Goal: Information Seeking & Learning: Find specific fact

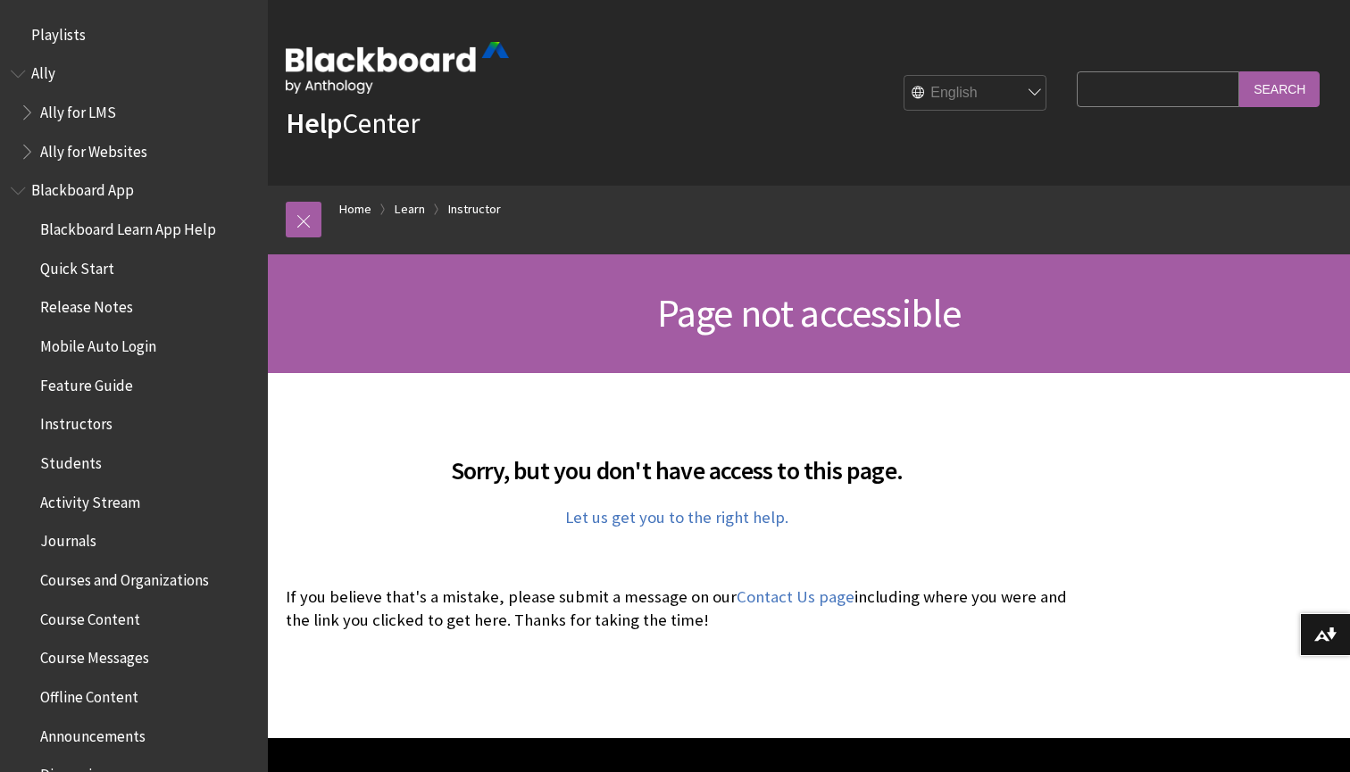
click at [1151, 93] on input "Search Query" at bounding box center [1158, 88] width 163 height 35
type input "restore the delete item"
click at [1239, 71] on input "Search" at bounding box center [1279, 88] width 80 height 35
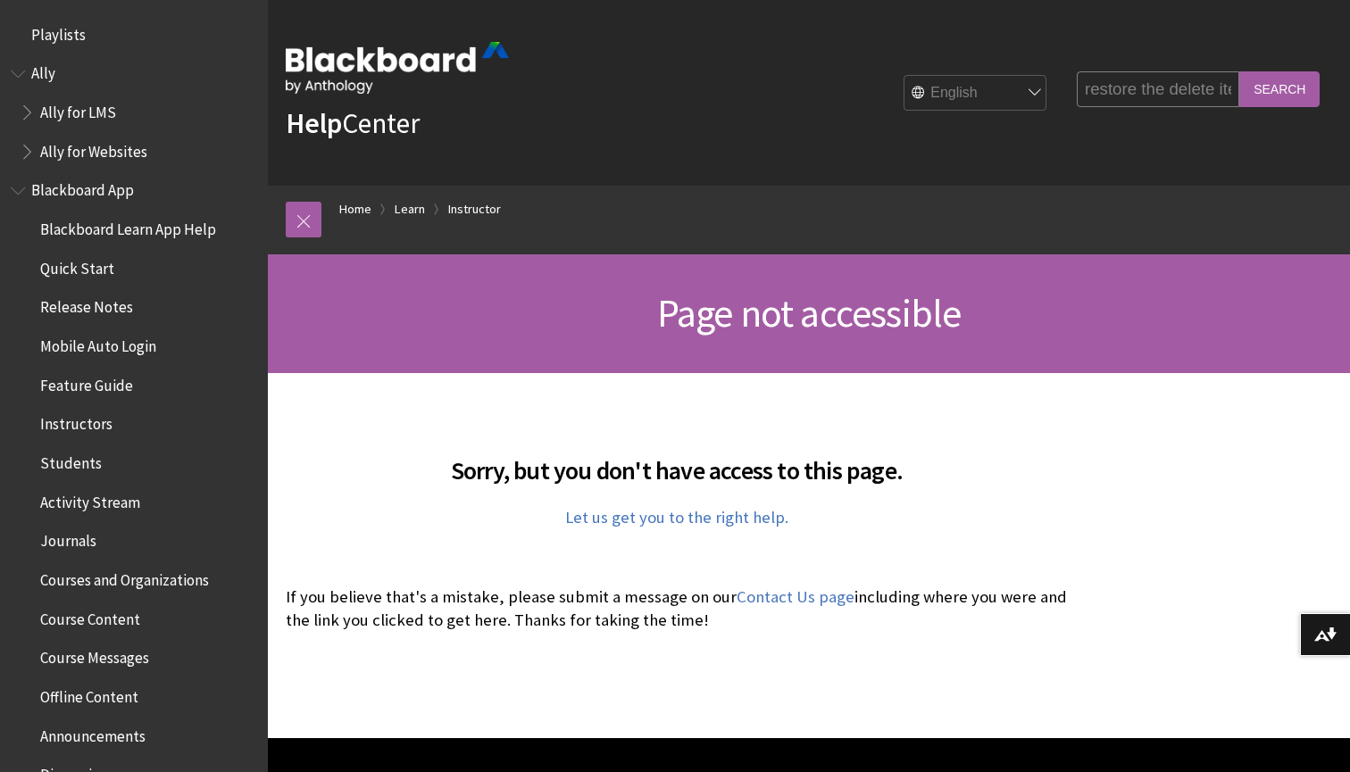
click at [1296, 91] on input "Search" at bounding box center [1279, 88] width 80 height 35
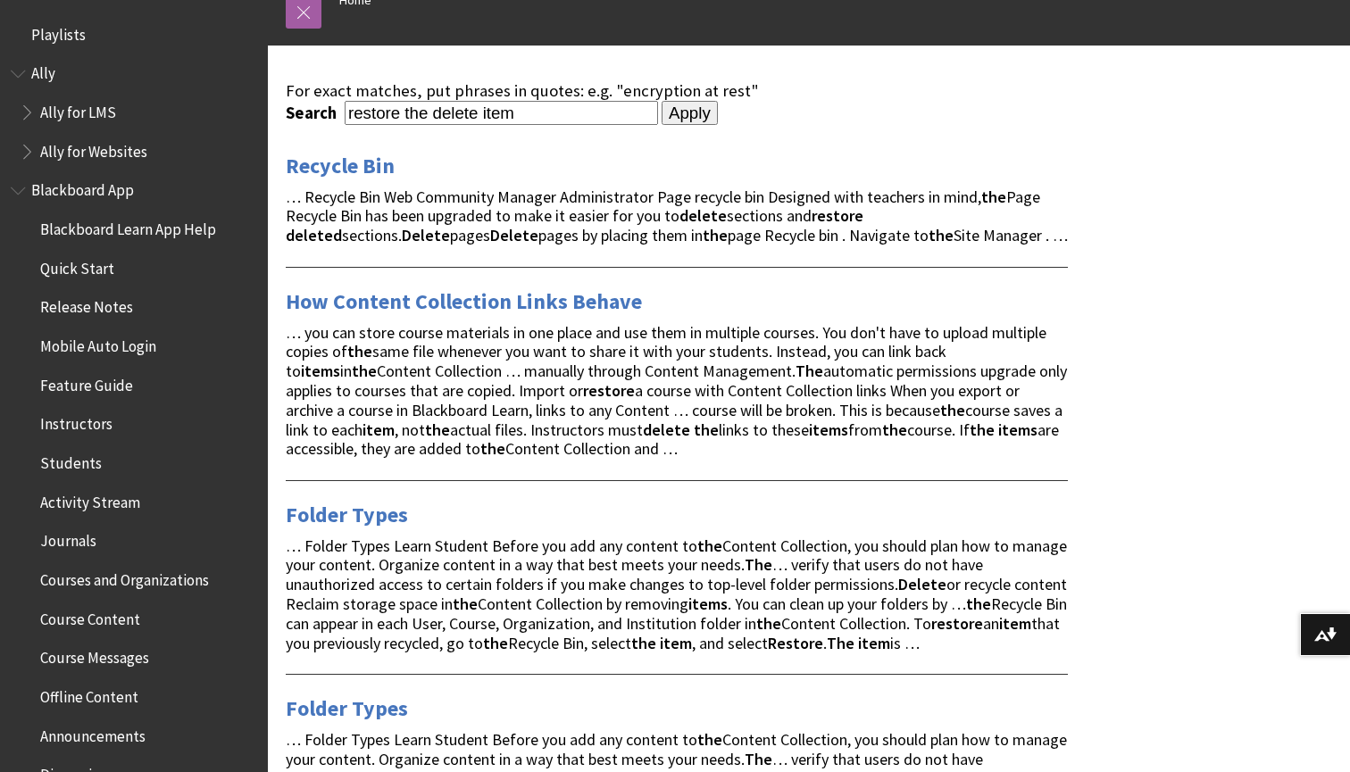
click at [323, 198] on span "… Recycle Bin Web Community Manager Administrator Page recycle bin Designed wit…" at bounding box center [677, 217] width 782 height 60
click at [359, 197] on span "… Recycle Bin Web Community Manager Administrator Page recycle bin Designed wit…" at bounding box center [677, 217] width 782 height 60
drag, startPoint x: 380, startPoint y: 196, endPoint x: 305, endPoint y: 196, distance: 75.0
click at [305, 196] on span "… Recycle Bin Web Community Manager Administrator Page recycle bin Designed wit…" at bounding box center [677, 217] width 782 height 60
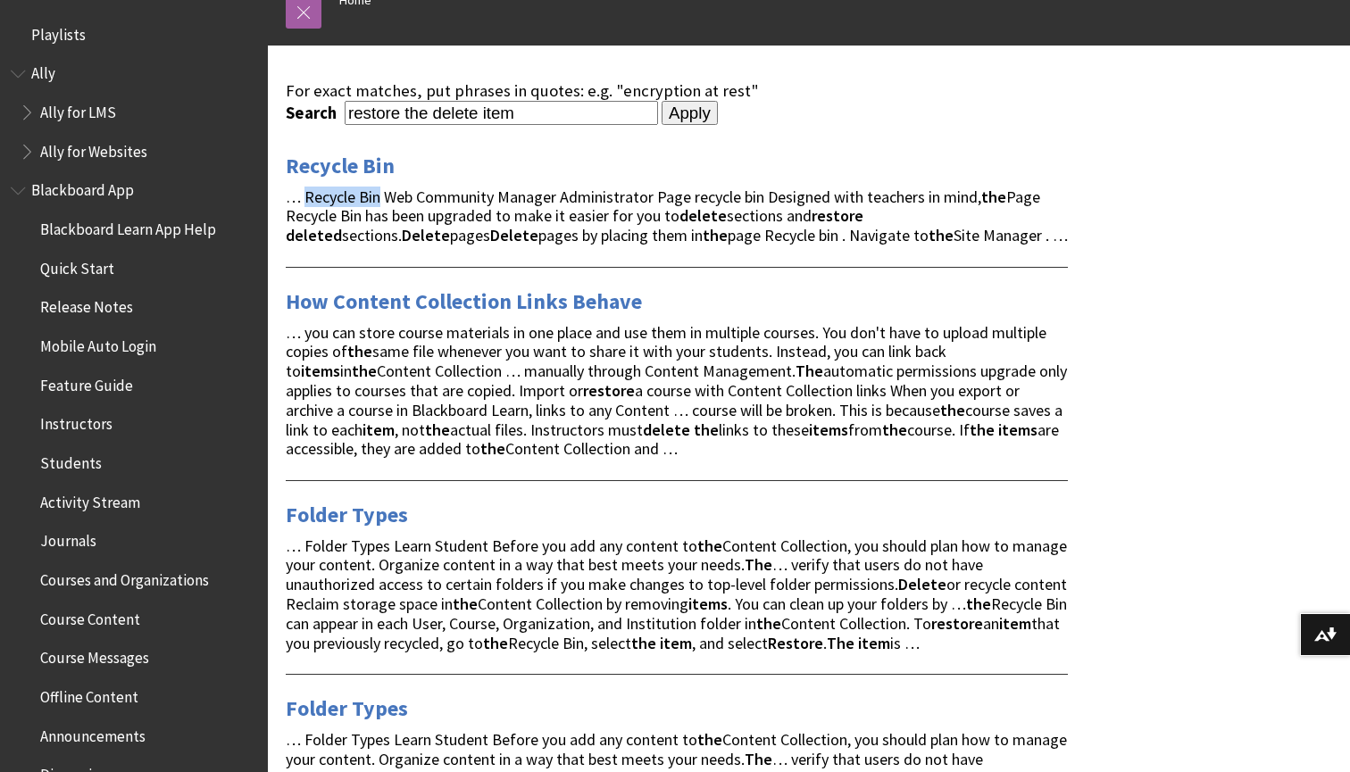
copy span "Recycle Bin"
click at [298, 21] on link at bounding box center [304, 11] width 36 height 36
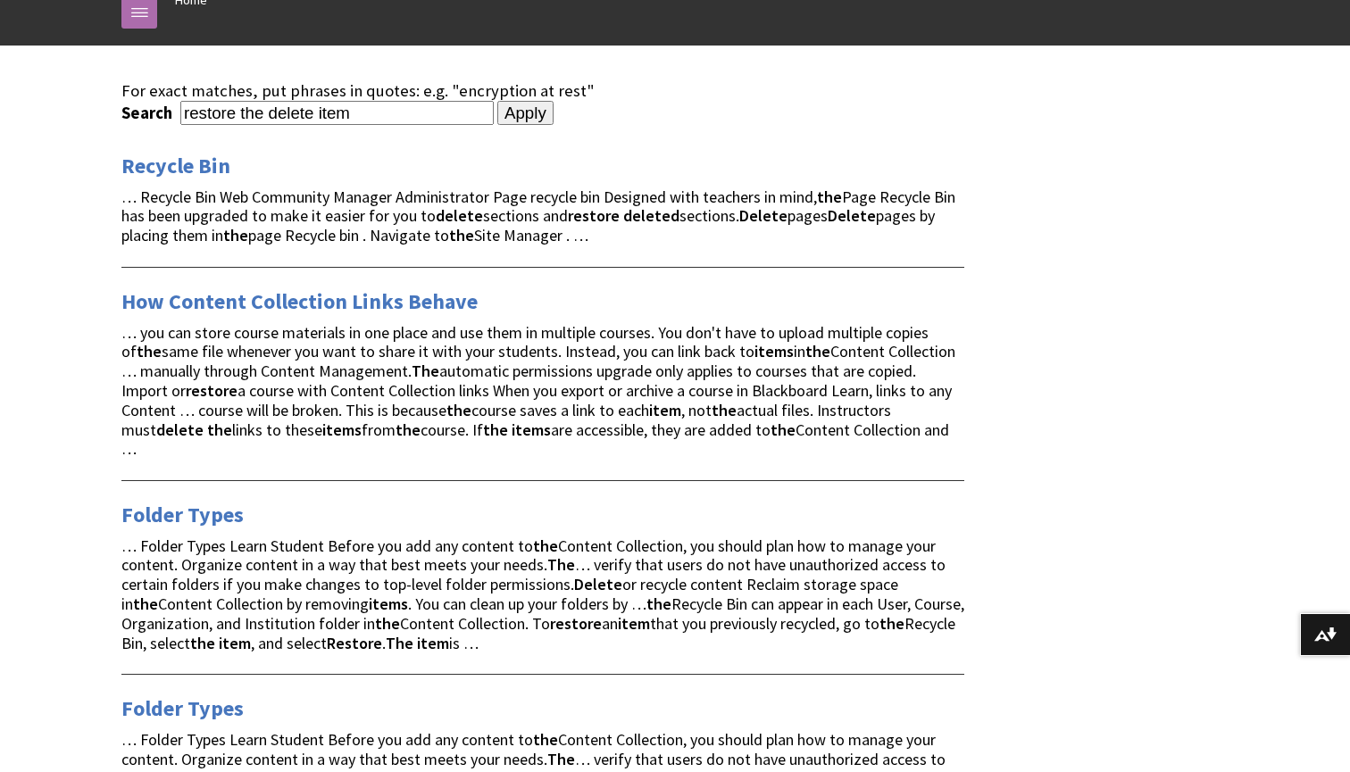
click at [129, 19] on link at bounding box center [139, 11] width 36 height 36
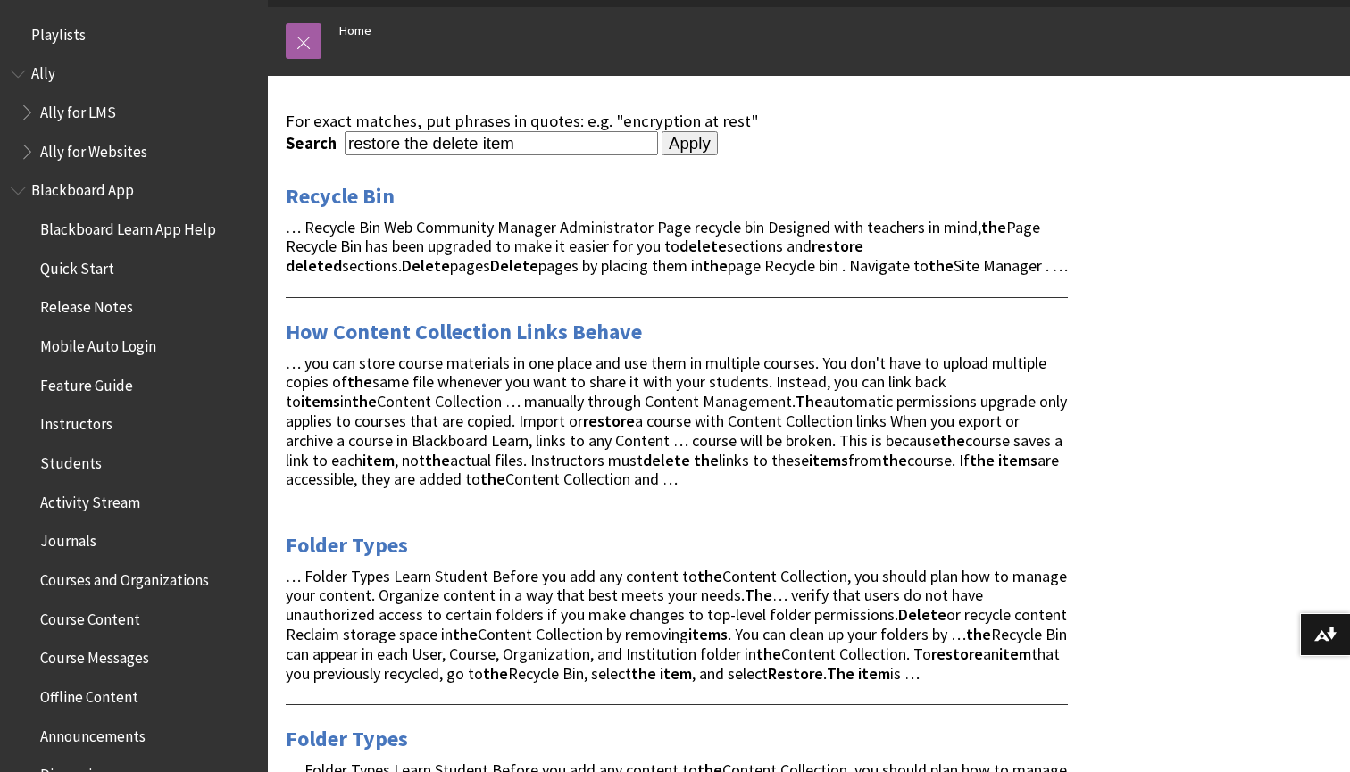
scroll to position [175, 0]
